Goal: Information Seeking & Learning: Get advice/opinions

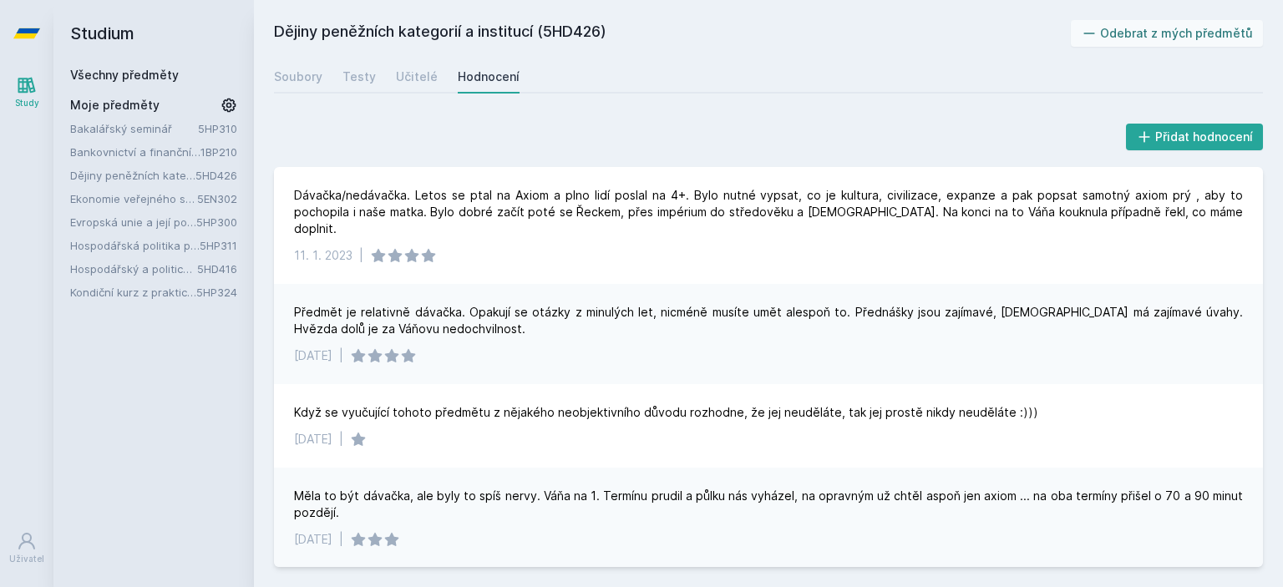
click at [180, 290] on link "Kondiční kurz z praktické hospodářské politiky" at bounding box center [133, 292] width 126 height 17
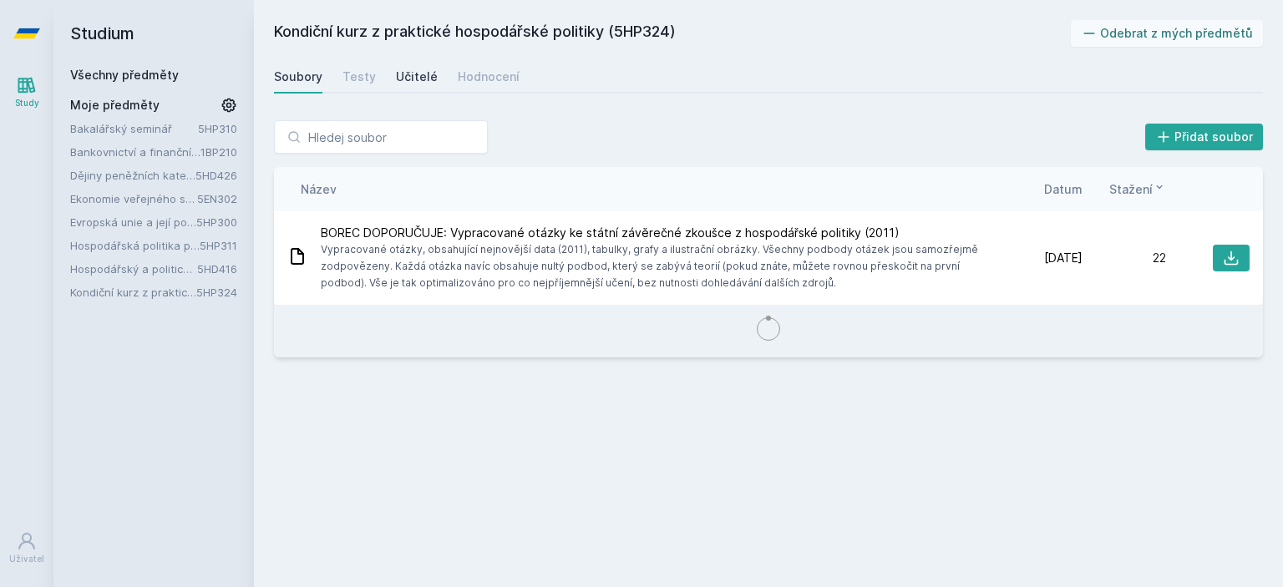
click at [427, 72] on div "Učitelé" at bounding box center [417, 76] width 42 height 17
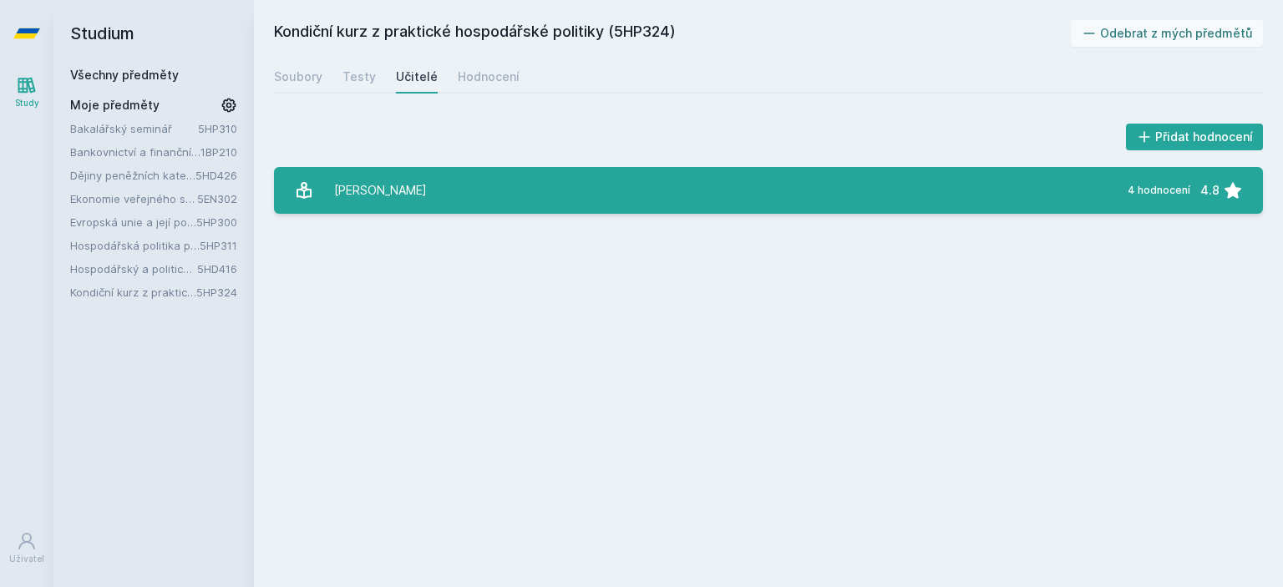
click at [626, 202] on link "[PERSON_NAME] 4 hodnocení 4.8" at bounding box center [768, 190] width 989 height 47
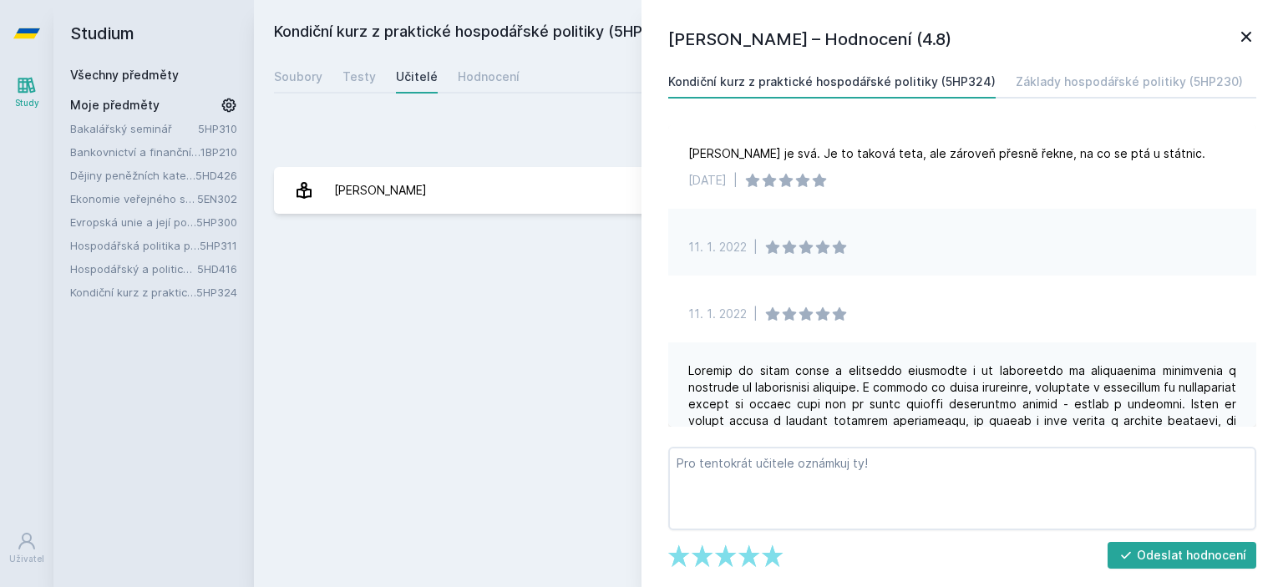
click at [1246, 363] on div "[DATE] |" at bounding box center [962, 475] width 588 height 267
